Goal: Communication & Community: Ask a question

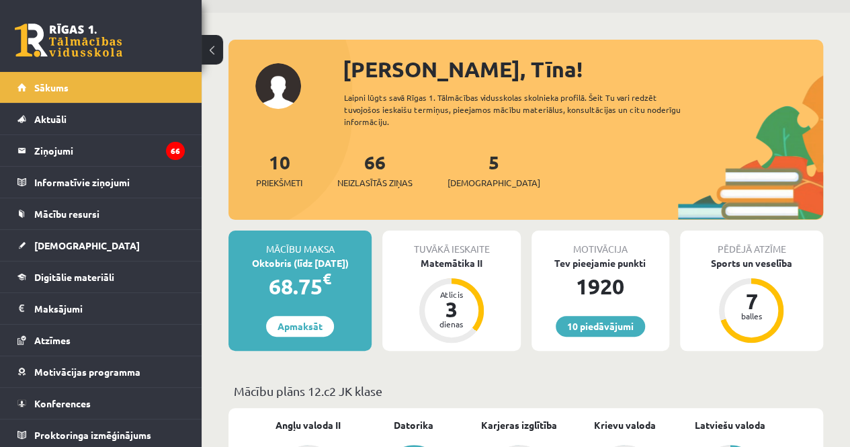
scroll to position [41, 0]
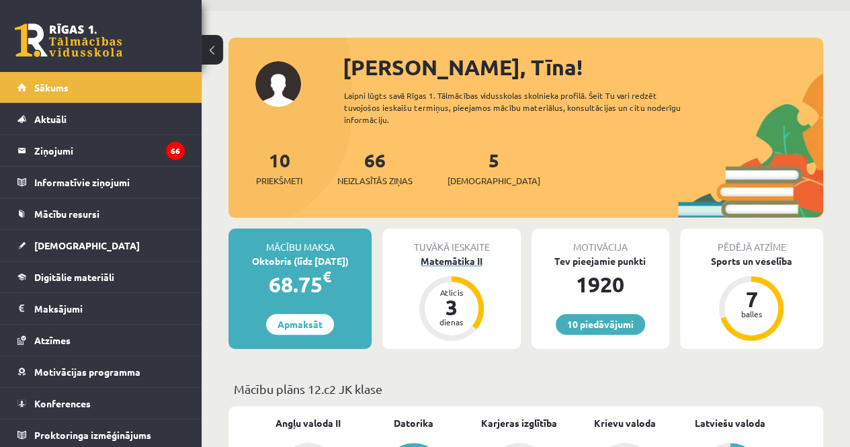
click at [479, 262] on div "Matemātika II" at bounding box center [452, 261] width 138 height 14
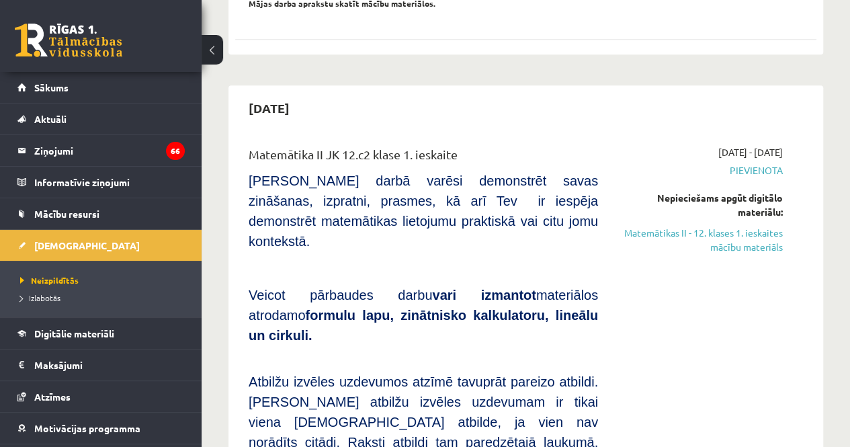
scroll to position [505, 0]
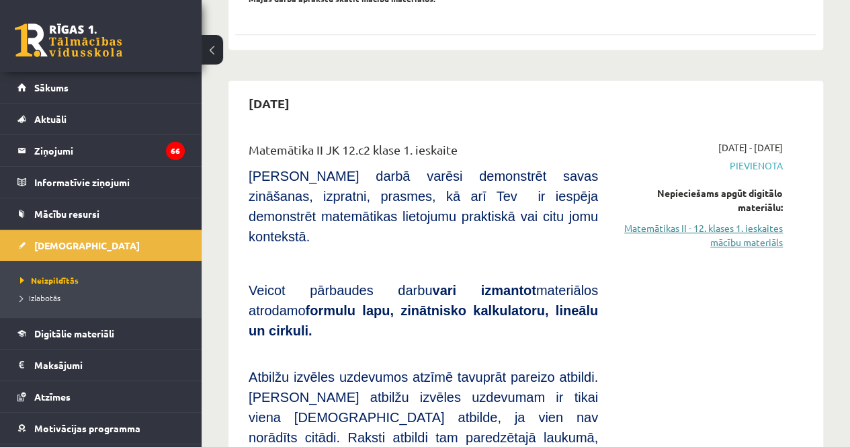
click at [717, 221] on link "Matemātikas II - 12. klases 1. ieskaites mācību materiāls" at bounding box center [700, 235] width 165 height 28
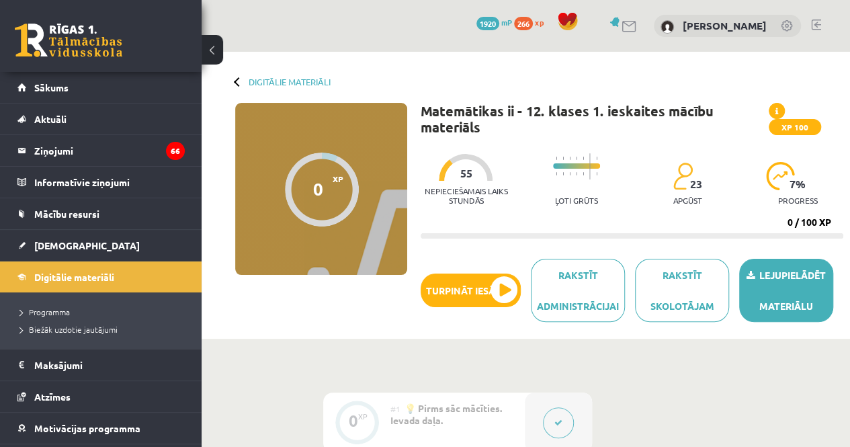
click at [791, 310] on link "Lejupielādēt materiālu" at bounding box center [787, 290] width 94 height 63
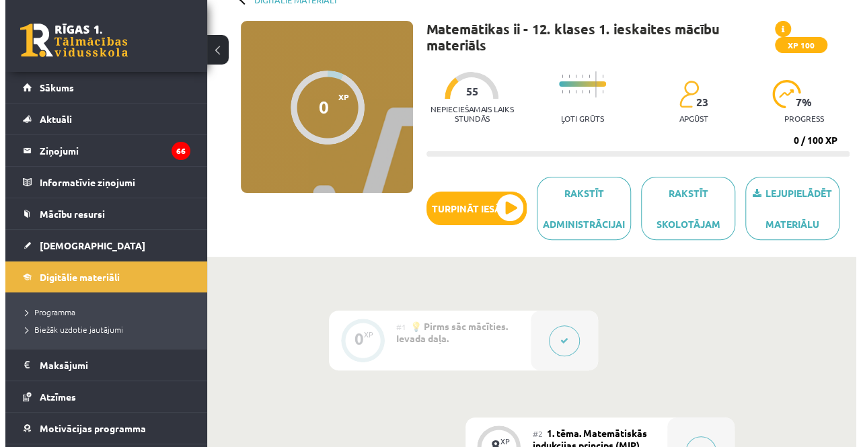
scroll to position [92, 0]
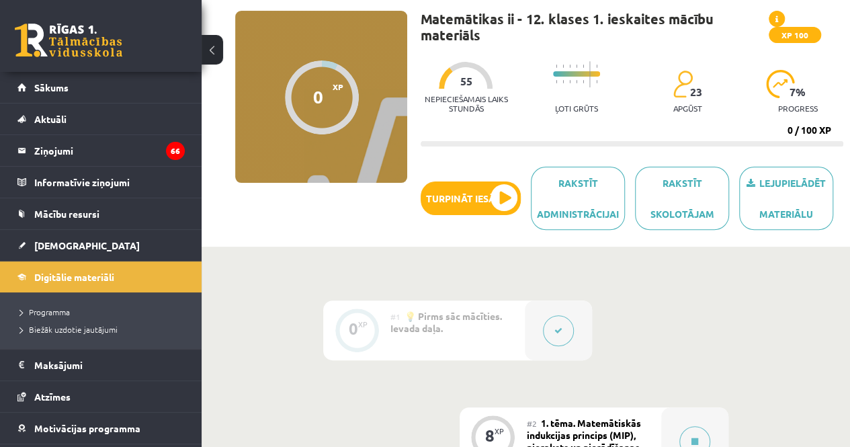
click at [571, 341] on div at bounding box center [558, 331] width 67 height 60
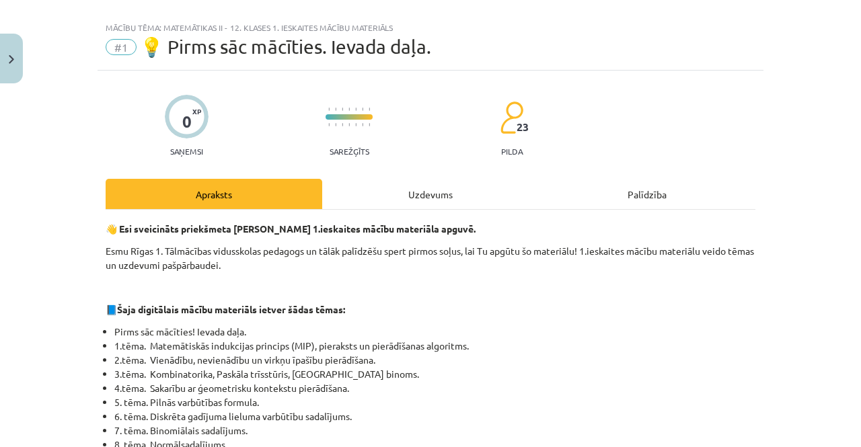
scroll to position [20, 0]
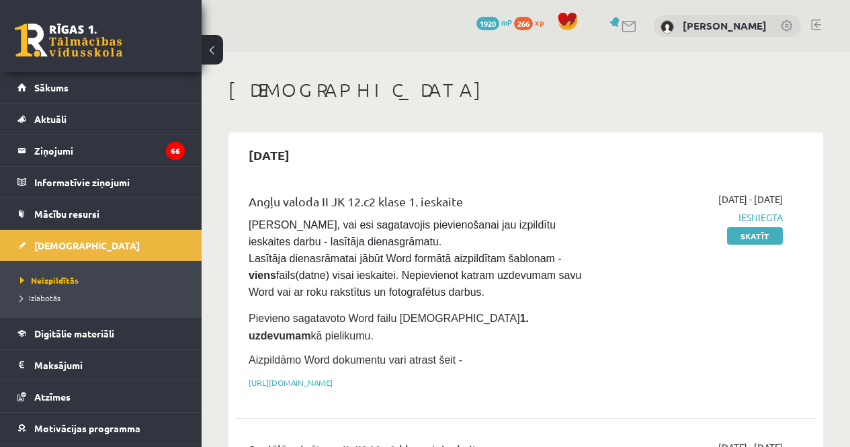
scroll to position [505, 0]
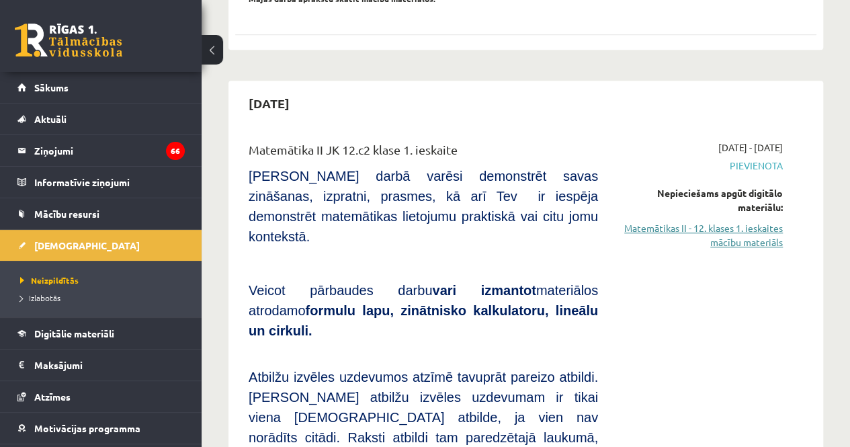
click at [746, 221] on link "Matemātikas II - 12. klases 1. ieskaites mācību materiāls" at bounding box center [700, 235] width 165 height 28
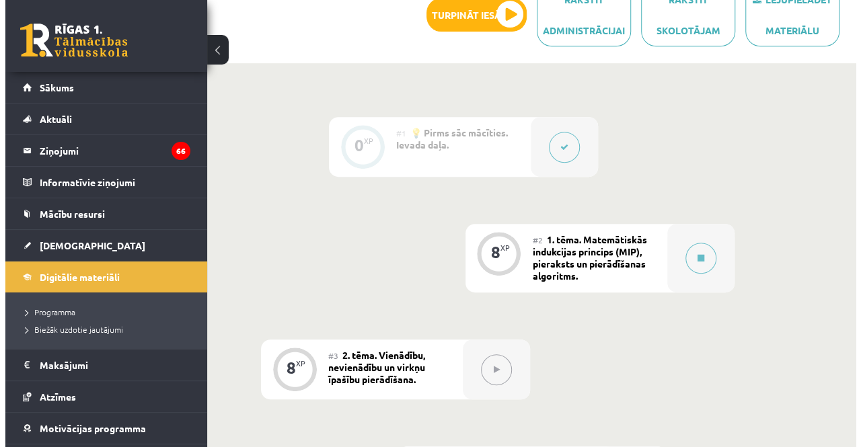
scroll to position [279, 0]
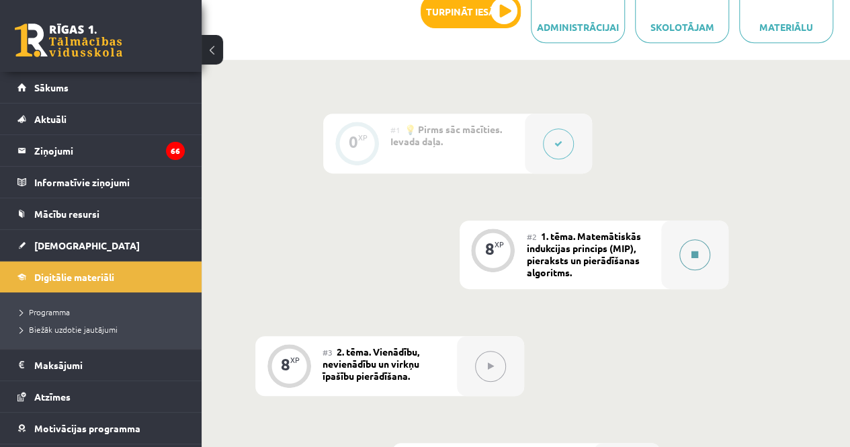
click at [695, 259] on button at bounding box center [695, 254] width 31 height 31
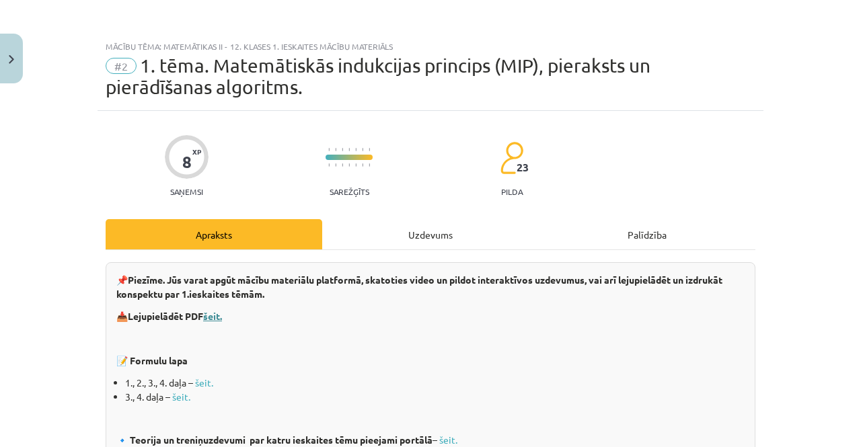
click at [212, 319] on b "šeit." at bounding box center [212, 316] width 19 height 12
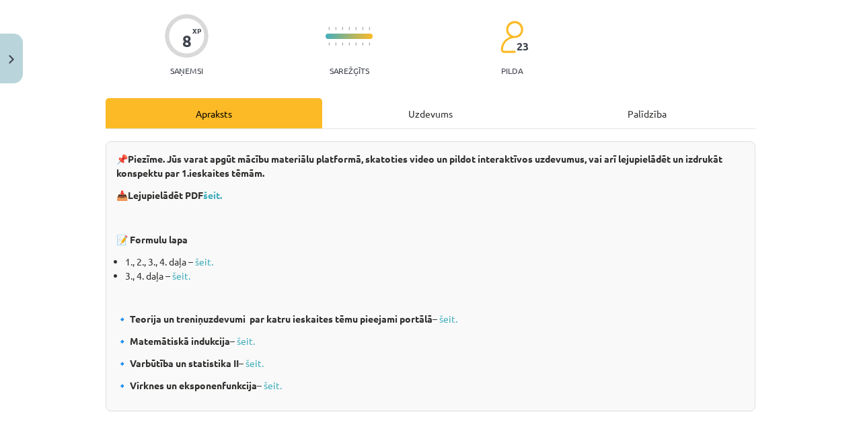
scroll to position [48, 0]
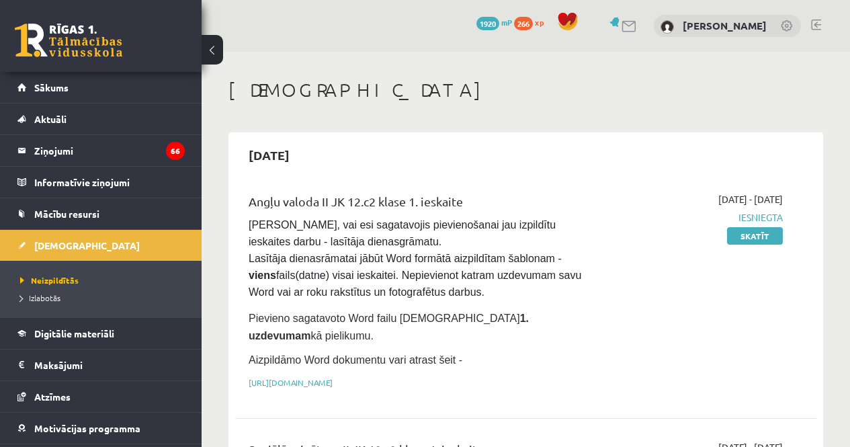
scroll to position [505, 0]
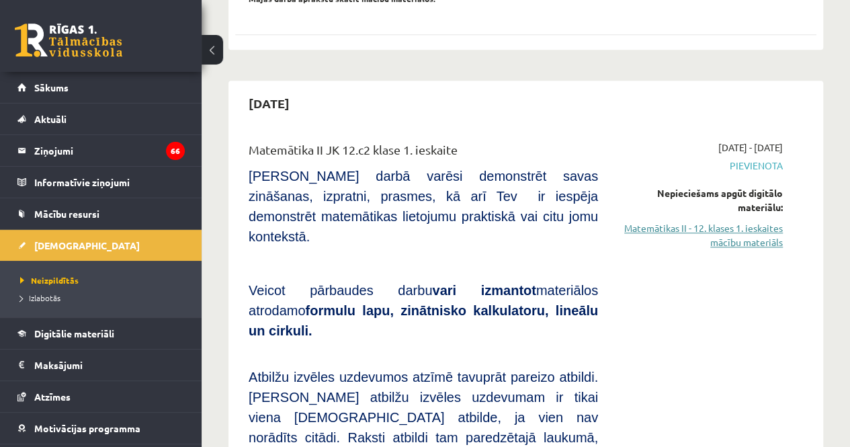
click at [758, 221] on link "Matemātikas II - 12. klases 1. ieskaites mācību materiāls" at bounding box center [700, 235] width 165 height 28
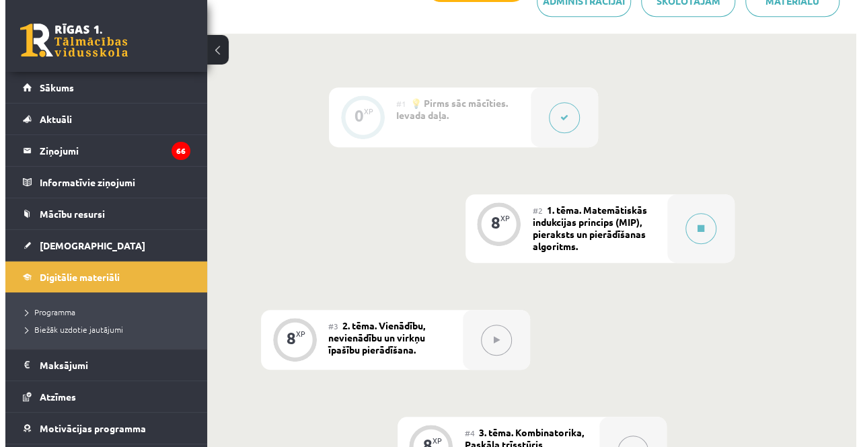
scroll to position [309, 0]
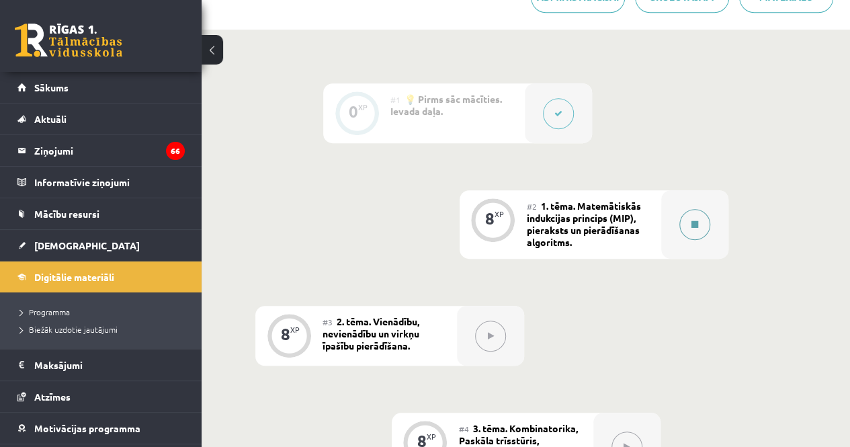
click at [683, 224] on button at bounding box center [695, 224] width 31 height 31
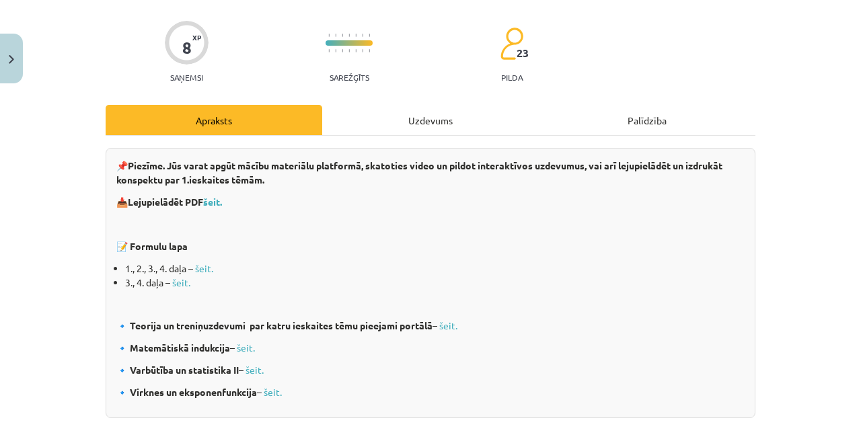
scroll to position [0, 0]
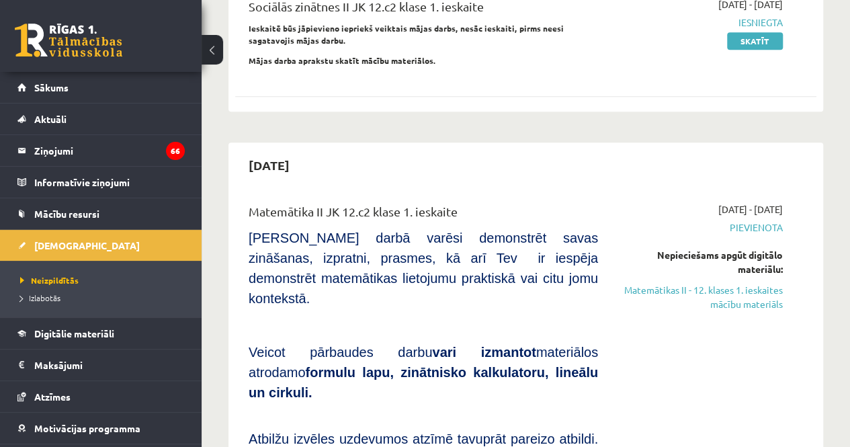
scroll to position [444, 0]
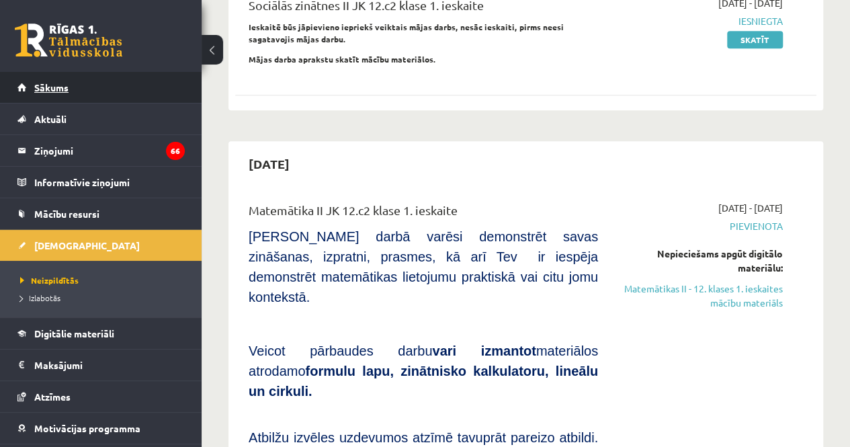
click at [56, 83] on span "Sākums" at bounding box center [51, 87] width 34 height 12
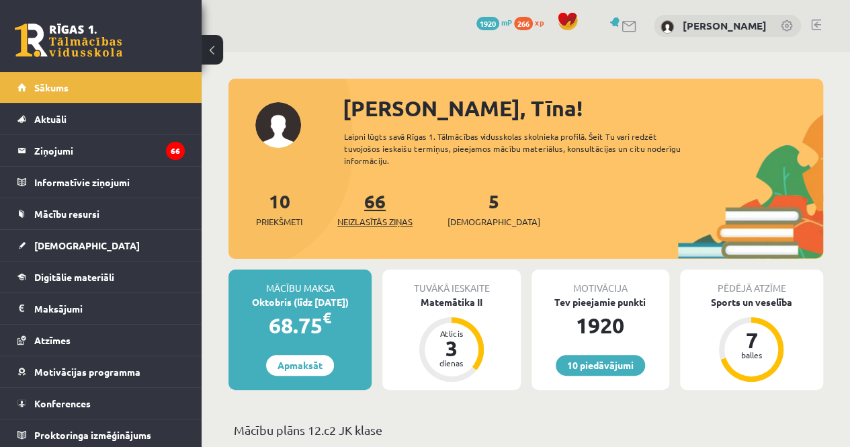
click at [376, 202] on link "66 Neizlasītās ziņas" at bounding box center [374, 209] width 75 height 40
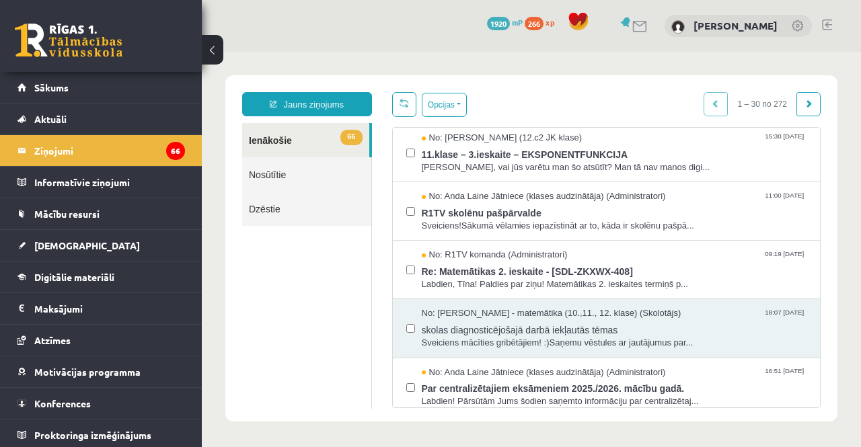
scroll to position [1, 0]
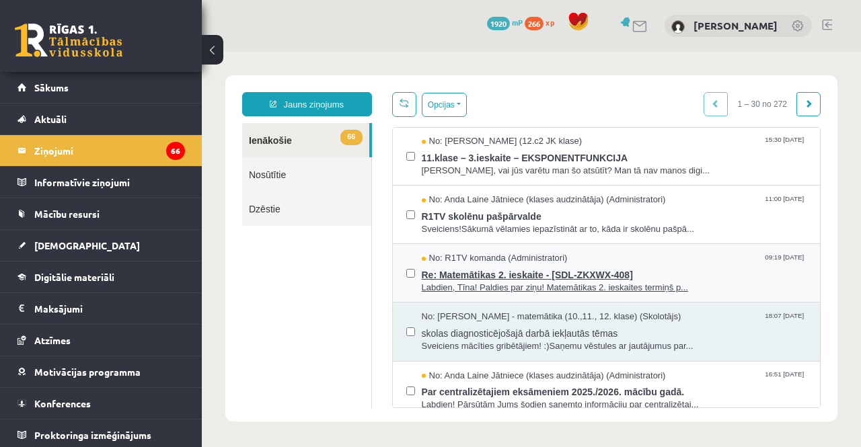
click at [522, 284] on span "Labdien, Tīna! Paldies par ziņu! Matemātikas 2. ieskaites termiņš p..." at bounding box center [614, 288] width 385 height 13
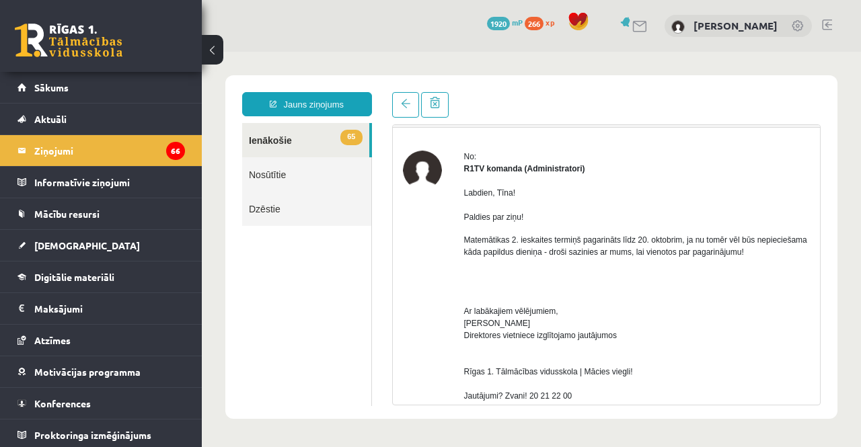
scroll to position [0, 0]
drag, startPoint x: 511, startPoint y: 209, endPoint x: 541, endPoint y: 216, distance: 30.3
click at [541, 216] on p "Labdien, Tīna! Paldies par ziņu!" at bounding box center [637, 205] width 346 height 36
click at [548, 218] on p "Labdien, Tīna! Paldies par ziņu!" at bounding box center [637, 205] width 346 height 36
drag, startPoint x: 534, startPoint y: 231, endPoint x: 673, endPoint y: 228, distance: 139.2
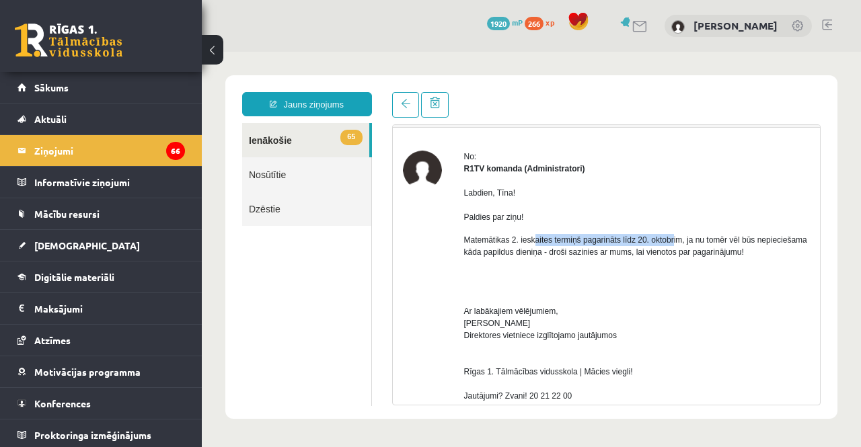
click at [694, 237] on p "Matemātikas 2. ieskaites termiņš pagarināts līdz 20. oktobrim, ja nu tomēr vēl …" at bounding box center [637, 246] width 346 height 24
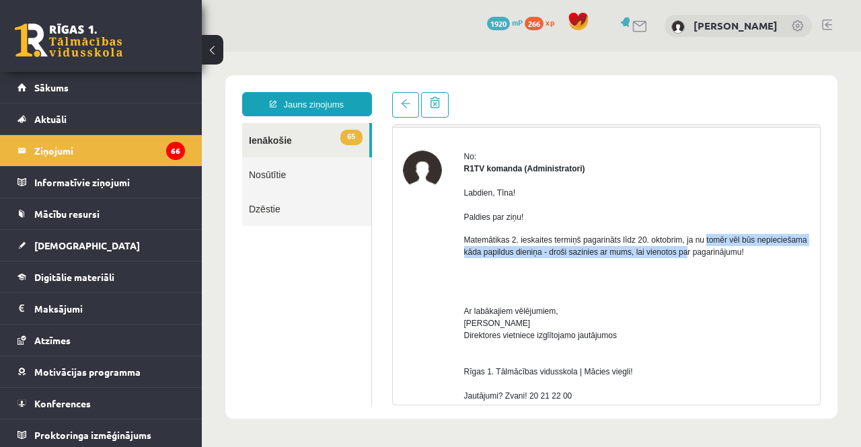
drag, startPoint x: 705, startPoint y: 239, endPoint x: 733, endPoint y: 248, distance: 29.8
click at [733, 248] on p "Matemātikas 2. ieskaites termiņš pagarināts līdz 20. oktobrim, ja nu tomēr vēl …" at bounding box center [637, 246] width 346 height 24
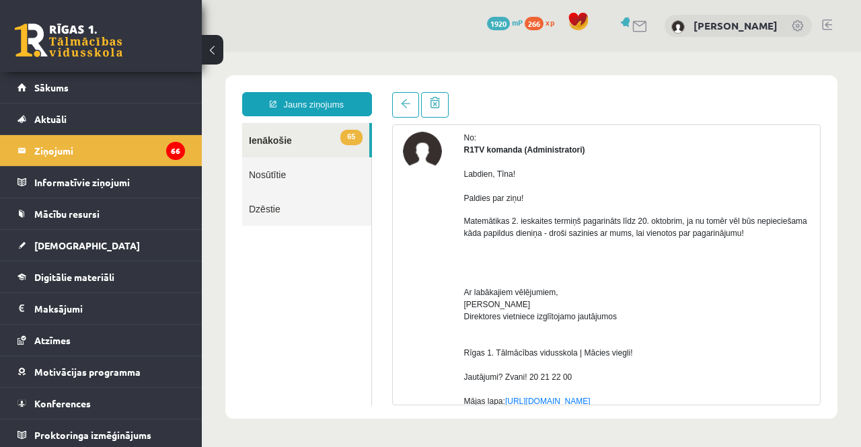
scroll to position [52, 0]
click at [401, 105] on span at bounding box center [405, 103] width 9 height 9
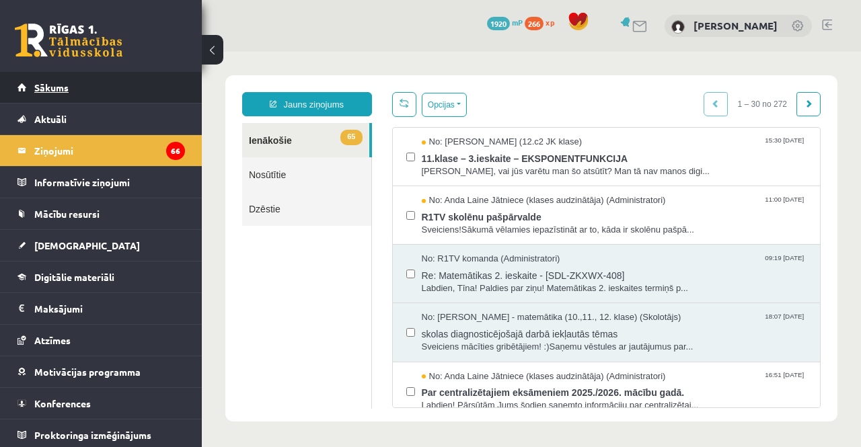
click at [59, 92] on span "Sākums" at bounding box center [51, 87] width 34 height 12
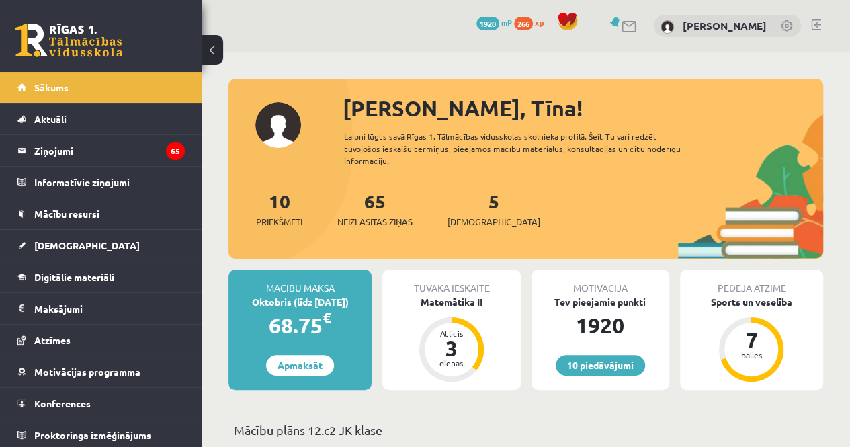
click at [378, 213] on div "65 Neizlasītās ziņas" at bounding box center [374, 208] width 75 height 42
click at [378, 204] on link "65 Neizlasītās ziņas" at bounding box center [374, 209] width 75 height 40
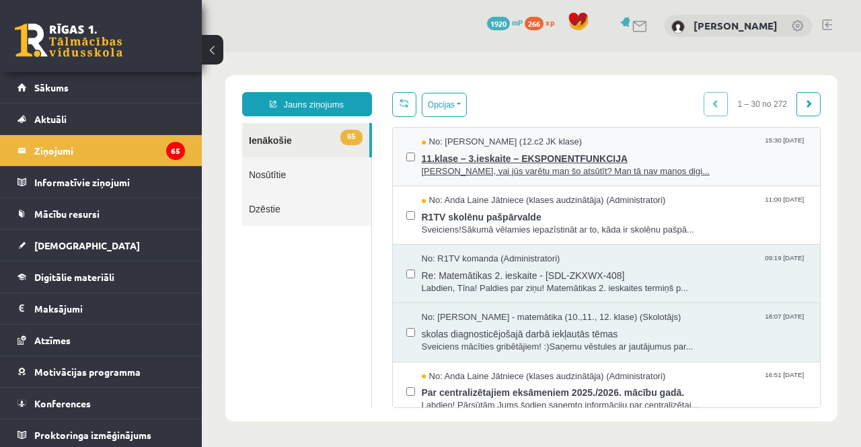
click at [563, 159] on span "11.klase – 3.ieskaite – EKSPONENTFUNKCIJA" at bounding box center [614, 157] width 385 height 17
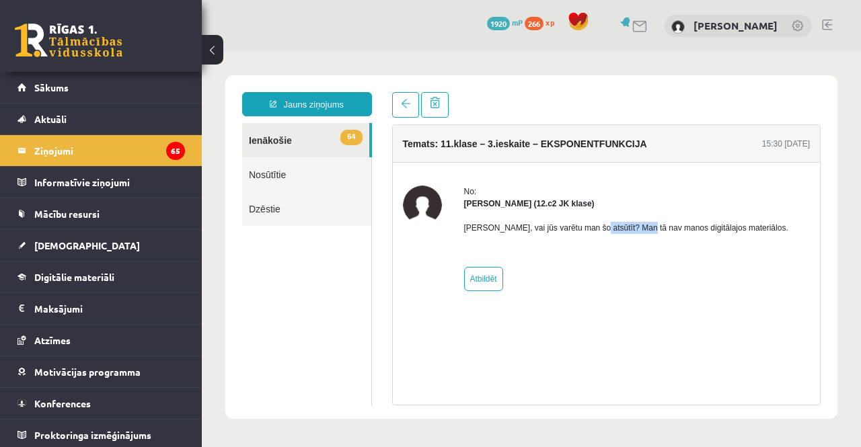
drag, startPoint x: 588, startPoint y: 226, endPoint x: 635, endPoint y: 226, distance: 46.4
click at [635, 226] on p "[PERSON_NAME], vai jūs varētu man šo atsūtīt? Man tā nav manos digitālajos mate…" at bounding box center [626, 228] width 324 height 12
drag, startPoint x: 639, startPoint y: 226, endPoint x: 699, endPoint y: 231, distance: 60.7
click at [699, 231] on p "Sveika Laimas, vai jūs varētu man šo atsūtīt? Man tā nav manos digitālajos mate…" at bounding box center [626, 228] width 324 height 12
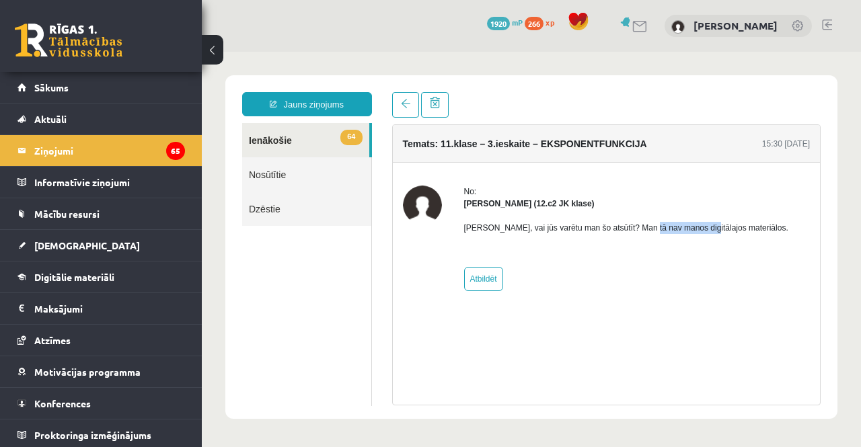
click at [699, 231] on p "Sveika Laimas, vai jūs varētu man šo atsūtīt? Man tā nav manos digitālajos mate…" at bounding box center [626, 228] width 324 height 12
drag, startPoint x: 534, startPoint y: 223, endPoint x: 557, endPoint y: 227, distance: 23.8
click at [557, 227] on p "Sveika Laimas, vai jūs varētu man šo atsūtīt? Man tā nav manos digitālajos mate…" at bounding box center [626, 228] width 324 height 12
drag, startPoint x: 488, startPoint y: 228, endPoint x: 520, endPoint y: 229, distance: 32.3
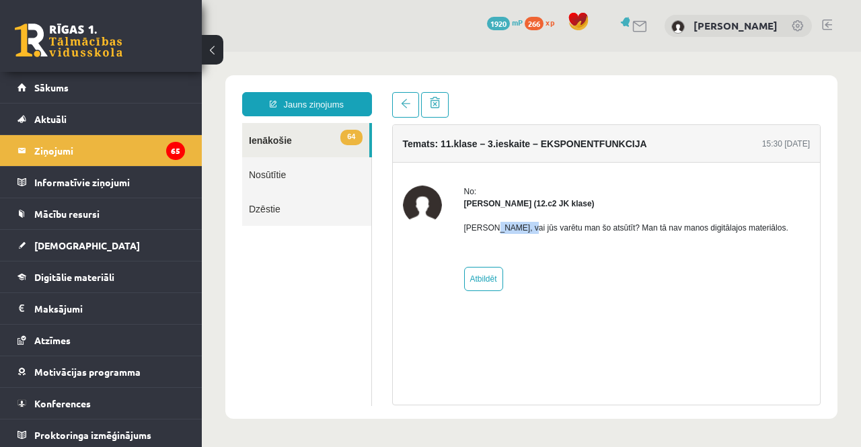
click at [520, 229] on p "Sveika Laimas, vai jūs varētu man šo atsūtīt? Man tā nav manos digitālajos mate…" at bounding box center [626, 228] width 324 height 12
drag, startPoint x: 461, startPoint y: 202, endPoint x: 545, endPoint y: 203, distance: 83.4
click at [545, 203] on div "No: Tuong Khang Nguyen (12.c2 JK klase) Sveika Laimas, vai jūs varētu man šo at…" at bounding box center [606, 239] width 407 height 106
click at [545, 203] on strong "Tuong Khang Nguyen (12.c2 JK klase)" at bounding box center [529, 203] width 130 height 9
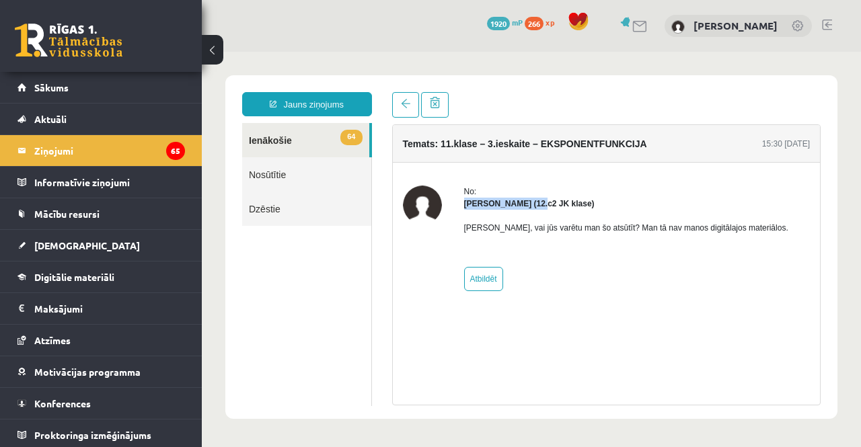
drag, startPoint x: 463, startPoint y: 202, endPoint x: 543, endPoint y: 204, distance: 80.7
click at [543, 204] on strong "Tuong Khang Nguyen (12.c2 JK klase)" at bounding box center [529, 203] width 130 height 9
click at [564, 225] on p "Sveika Laimas, vai jūs varētu man šo atsūtīt? Man tā nav manos digitālajos mate…" at bounding box center [626, 228] width 324 height 12
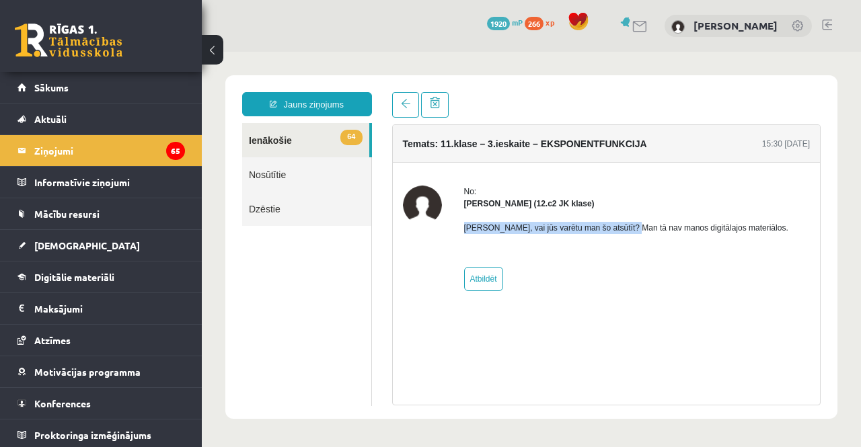
drag, startPoint x: 465, startPoint y: 225, endPoint x: 633, endPoint y: 224, distance: 168.7
click at [633, 224] on p "Sveika Laimas, vai jūs varētu man šo atsūtīt? Man tā nav manos digitālajos mate…" at bounding box center [626, 228] width 324 height 12
click at [581, 231] on p "Sveika Laimas, vai jūs varētu man šo atsūtīt? Man tā nav manos digitālajos mate…" at bounding box center [626, 228] width 324 height 12
drag, startPoint x: 464, startPoint y: 228, endPoint x: 543, endPoint y: 227, distance: 79.3
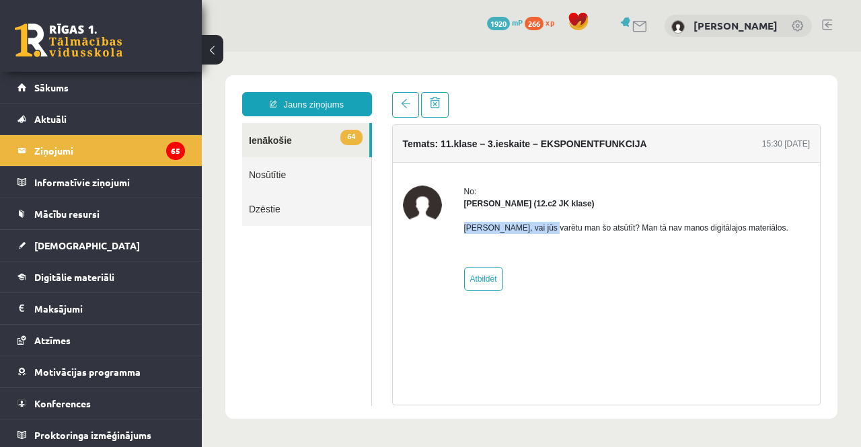
click at [543, 227] on p "Sveika Laimas, vai jūs varētu man šo atsūtīt? Man tā nav manos digitālajos mate…" at bounding box center [626, 228] width 324 height 12
drag, startPoint x: 554, startPoint y: 227, endPoint x: 653, endPoint y: 225, distance: 99.5
click at [653, 225] on p "Sveika Laimas, vai jūs varētu man šo atsūtīt? Man tā nav manos digitālajos mate…" at bounding box center [626, 228] width 324 height 12
drag, startPoint x: 679, startPoint y: 228, endPoint x: 752, endPoint y: 227, distance: 72.6
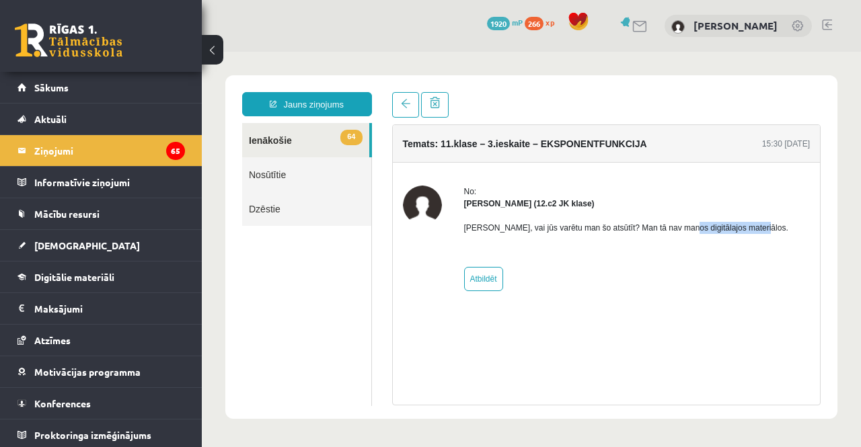
click at [752, 227] on p "Sveika Laimas, vai jūs varētu man šo atsūtīt? Man tā nav manos digitālajos mate…" at bounding box center [626, 228] width 324 height 12
click at [605, 212] on div "Sveika Laimas, vai jūs varētu man šo atsūtīt? Man tā nav manos digitālajos mate…" at bounding box center [626, 233] width 324 height 47
drag, startPoint x: 454, startPoint y: 231, endPoint x: 512, endPoint y: 207, distance: 61.8
click at [512, 207] on div "No: Tuong Khang Nguyen (12.c2 JK klase) Sveika Laimas, vai jūs varētu man šo at…" at bounding box center [606, 239] width 407 height 106
click at [615, 165] on div "No: Tuong Khang Nguyen (12.c2 JK klase) Sveika Laimas, vai jūs varētu man šo at…" at bounding box center [607, 238] width 428 height 151
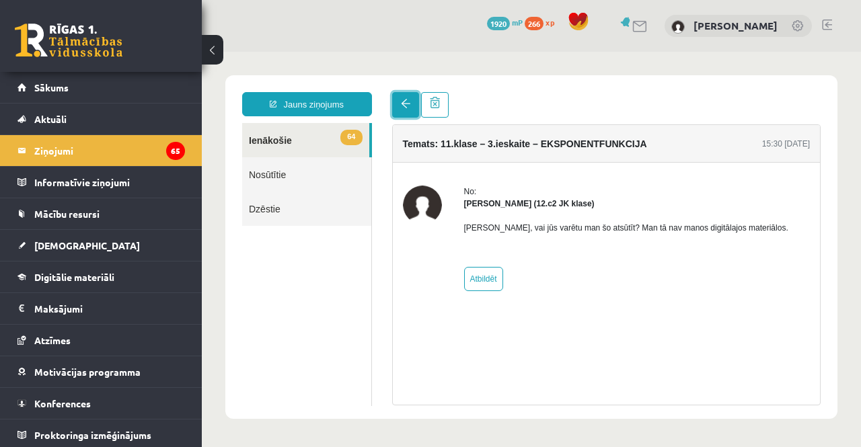
click at [411, 107] on link at bounding box center [405, 105] width 27 height 26
click at [409, 114] on link at bounding box center [405, 105] width 27 height 26
click at [479, 286] on link "Atbildēt" at bounding box center [483, 279] width 39 height 24
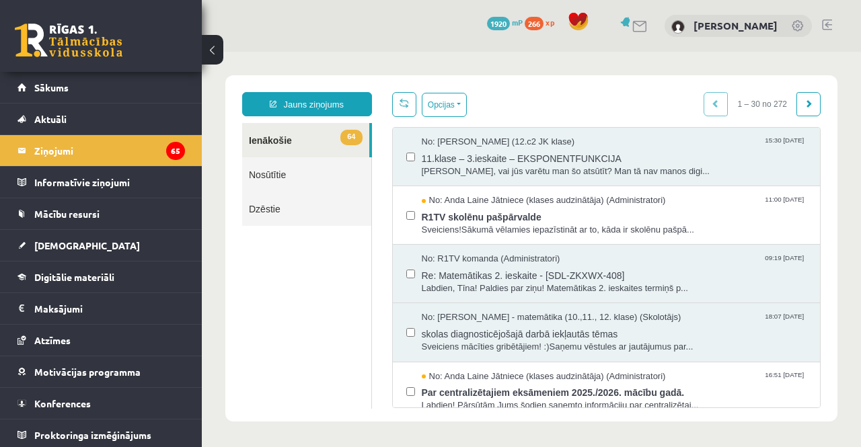
click at [361, 132] on link "64 Ienākošie" at bounding box center [305, 140] width 127 height 34
click at [103, 84] on link "Sākums" at bounding box center [100, 87] width 167 height 31
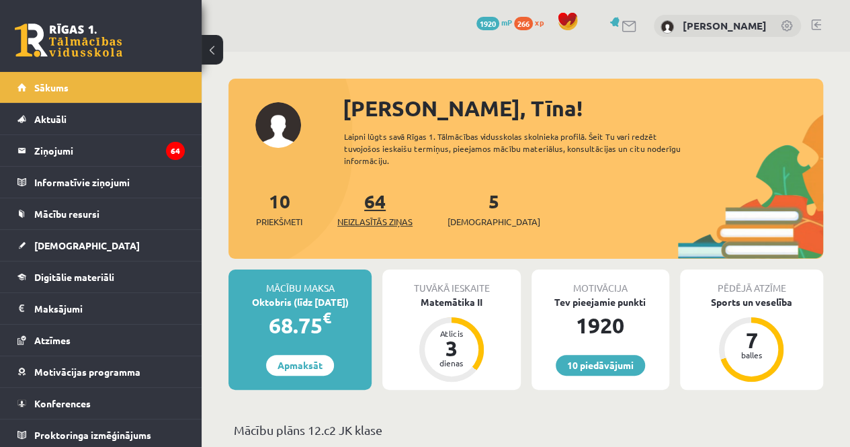
click at [370, 205] on link "64 Neizlasītās ziņas" at bounding box center [374, 209] width 75 height 40
